Goal: Find specific page/section

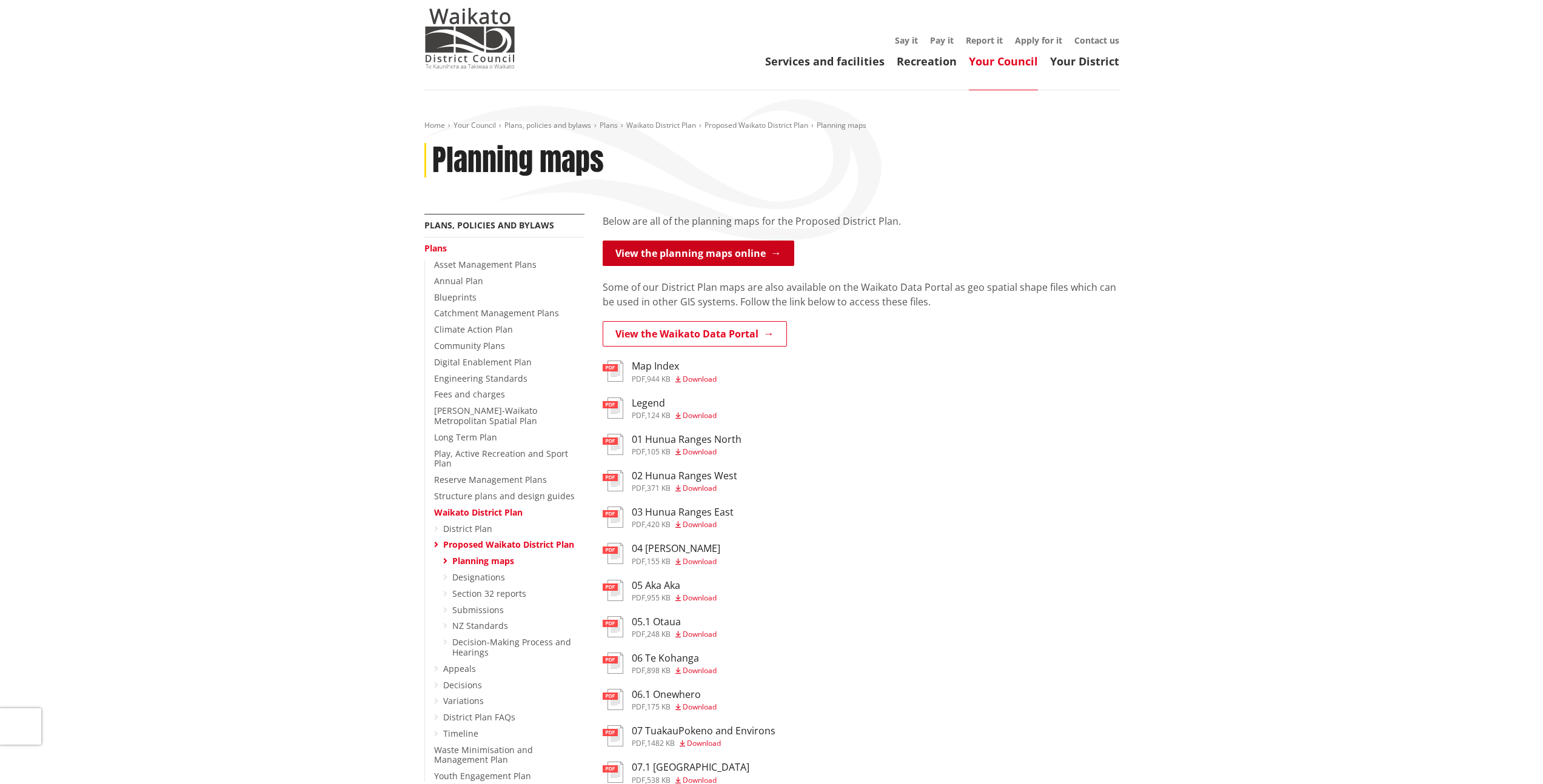
scroll to position [70, 0]
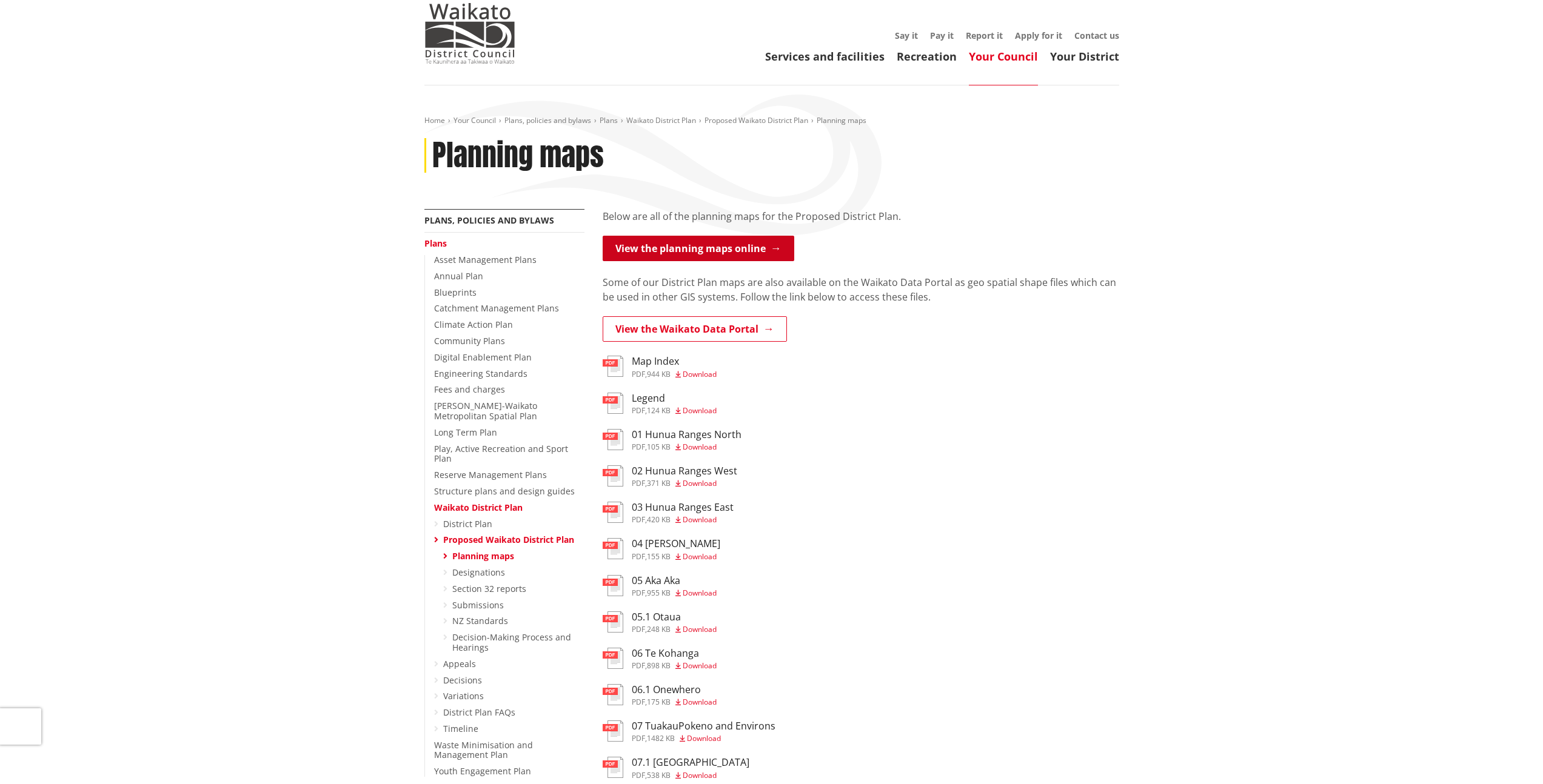
click at [726, 246] on link "View the planning maps online" at bounding box center [698, 248] width 191 height 25
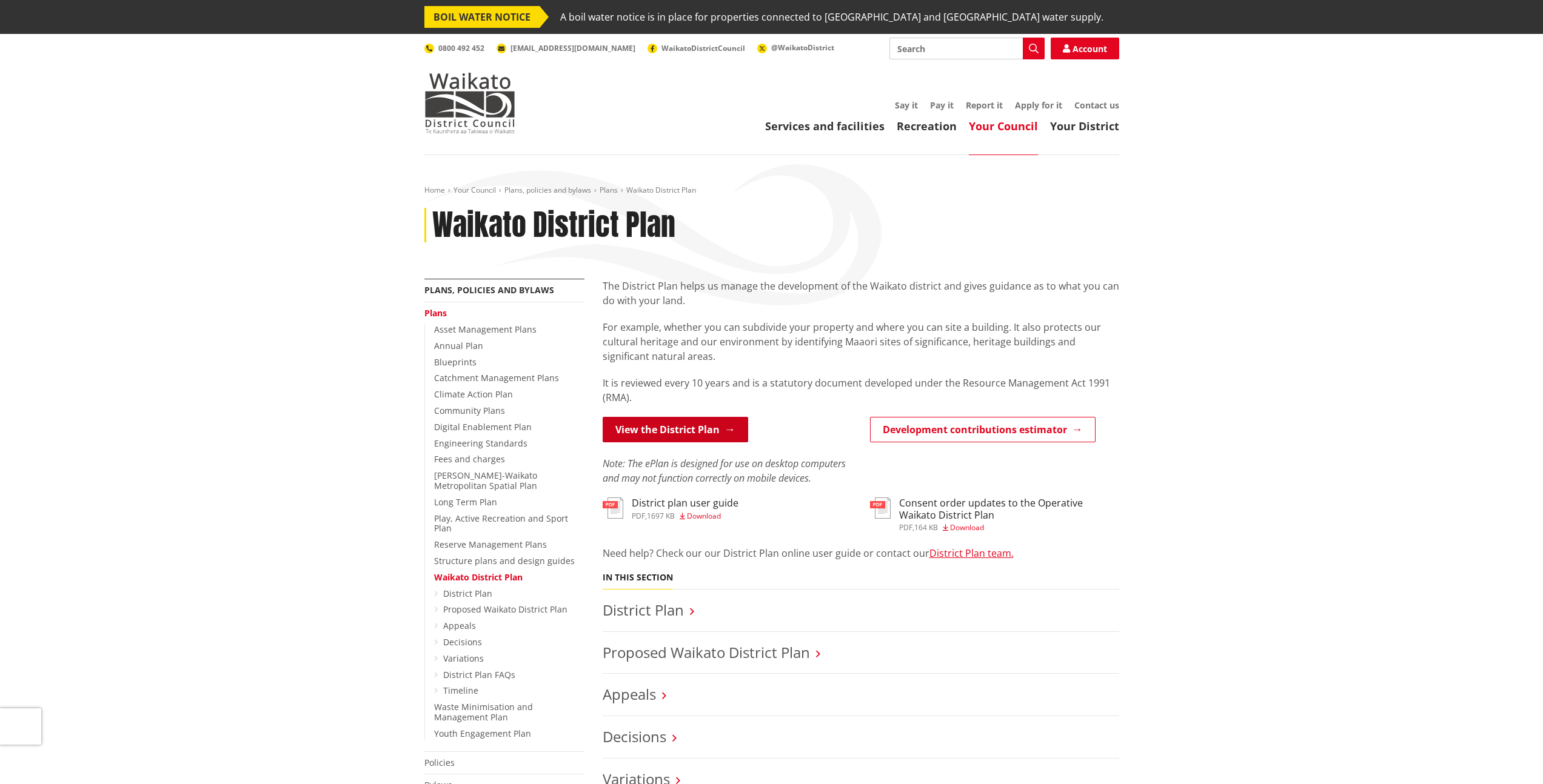
click at [708, 432] on link "View the District Plan" at bounding box center [675, 429] width 146 height 25
